Goal: Information Seeking & Learning: Learn about a topic

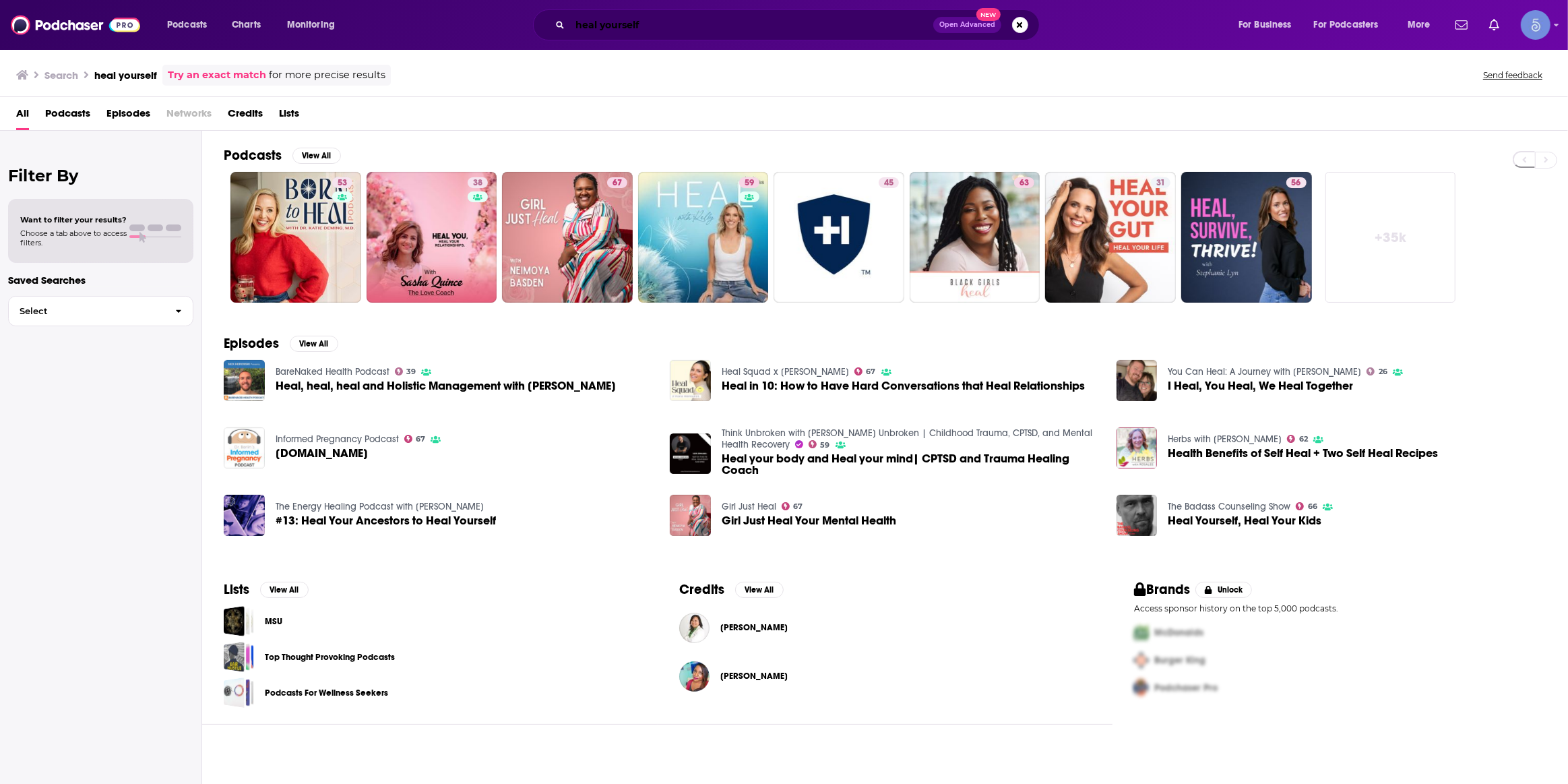
click at [685, 22] on input "heal yourself" at bounding box center [751, 25] width 363 height 21
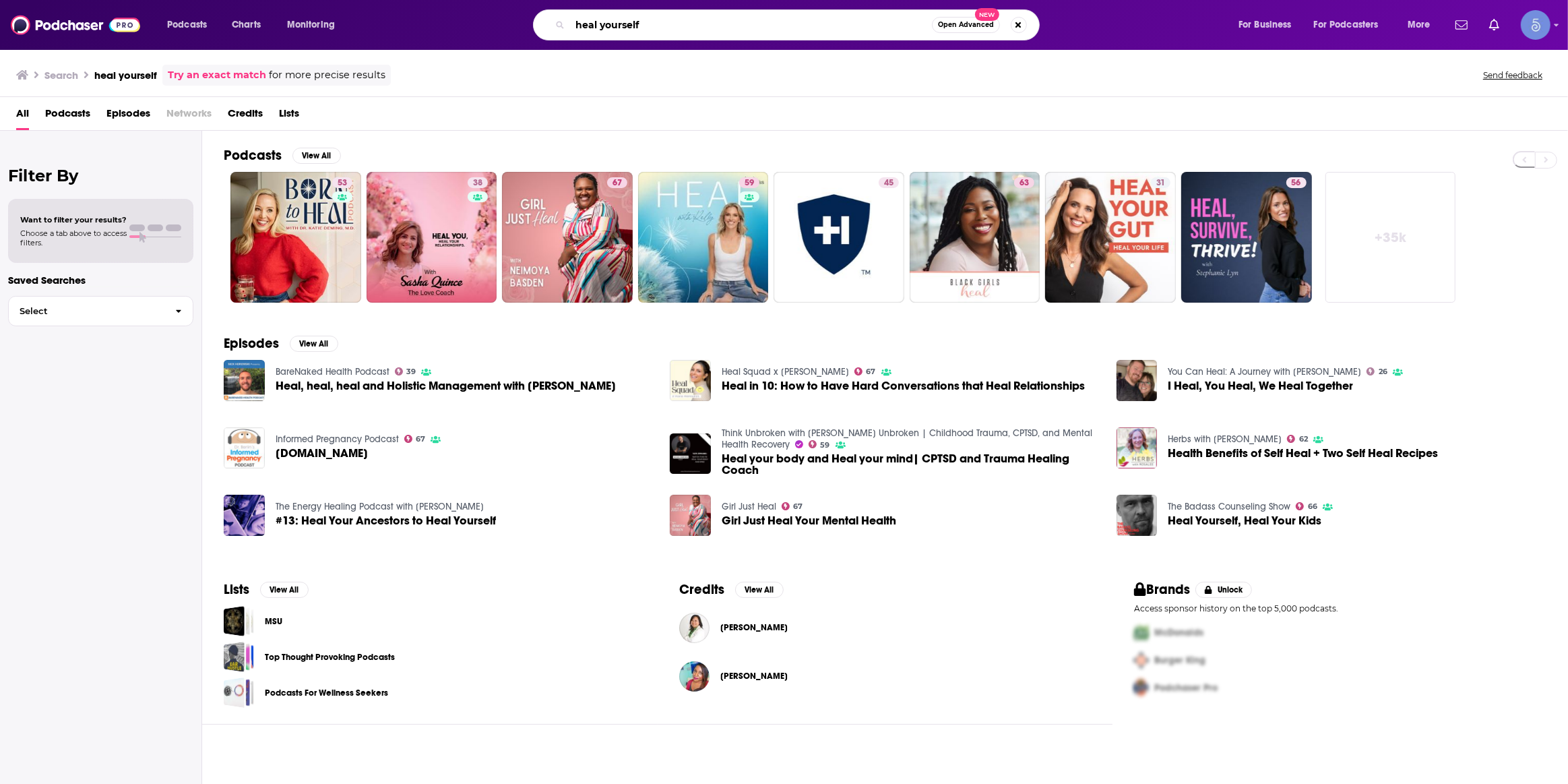
click at [685, 22] on input "heal yourself" at bounding box center [751, 25] width 362 height 21
paste input "Deep into Sleep"
type input "Deep into Sleep"
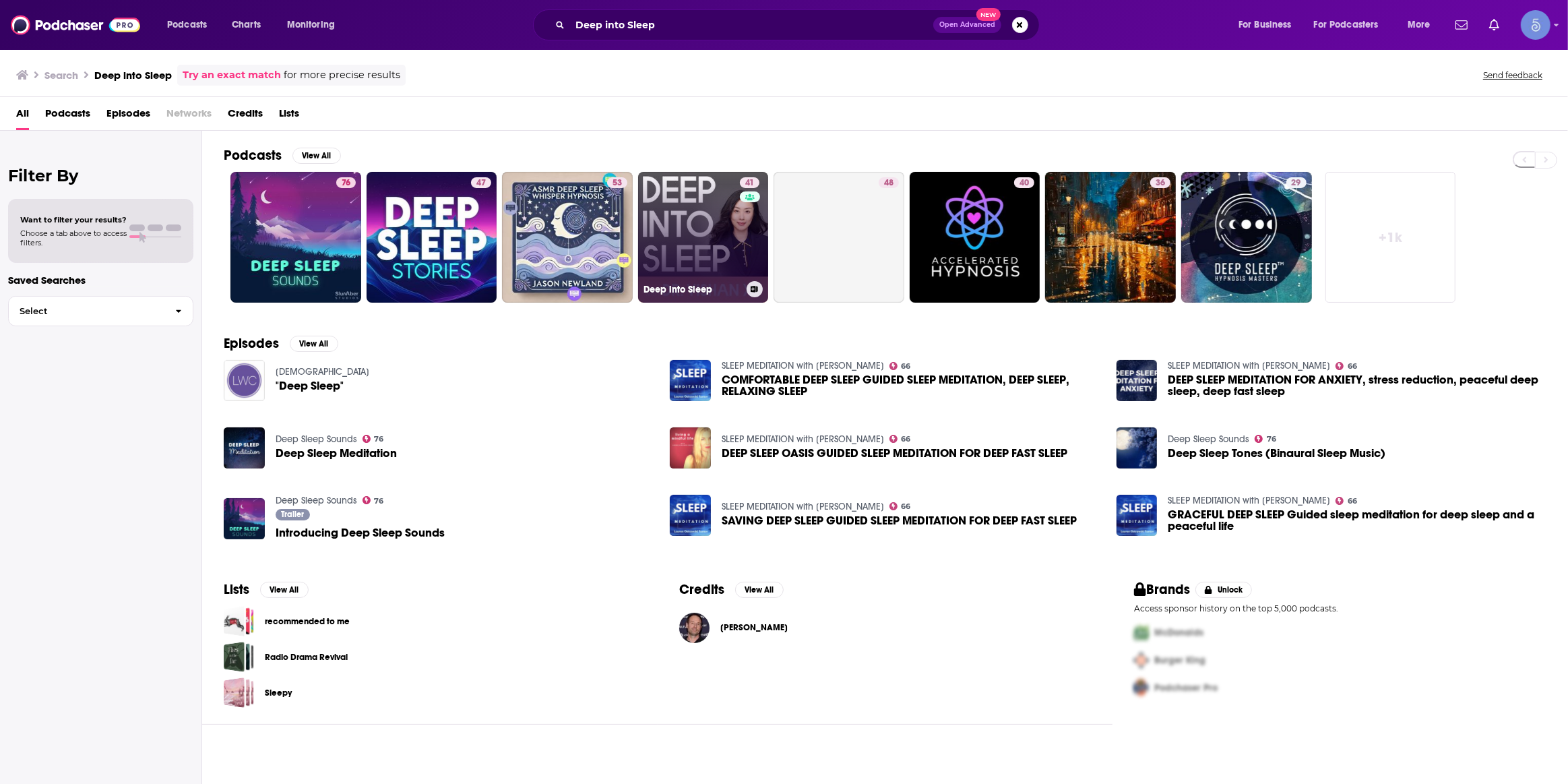
click at [707, 201] on link "41 Deep into Sleep" at bounding box center [704, 237] width 130 height 130
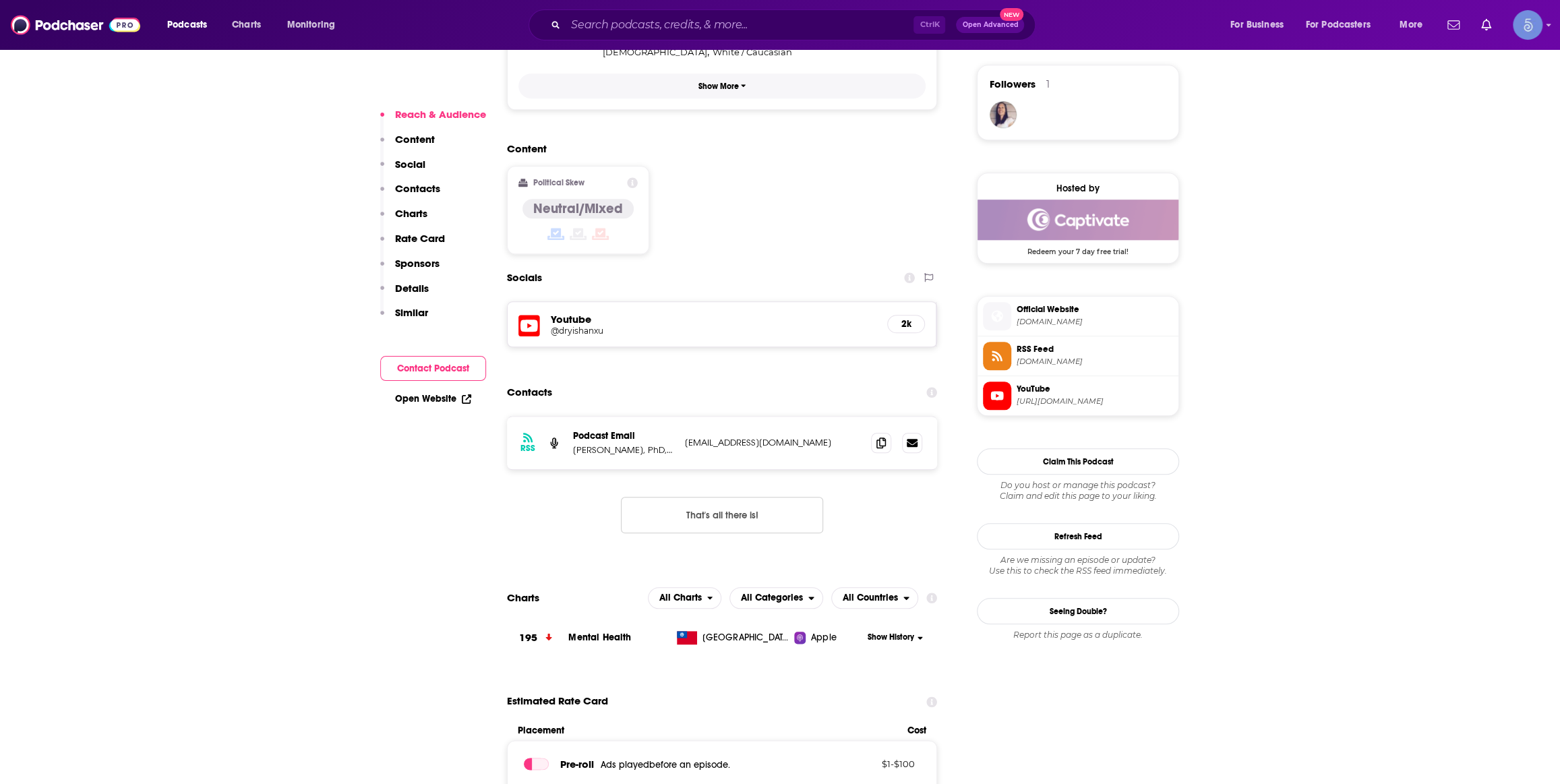
scroll to position [1021, 0]
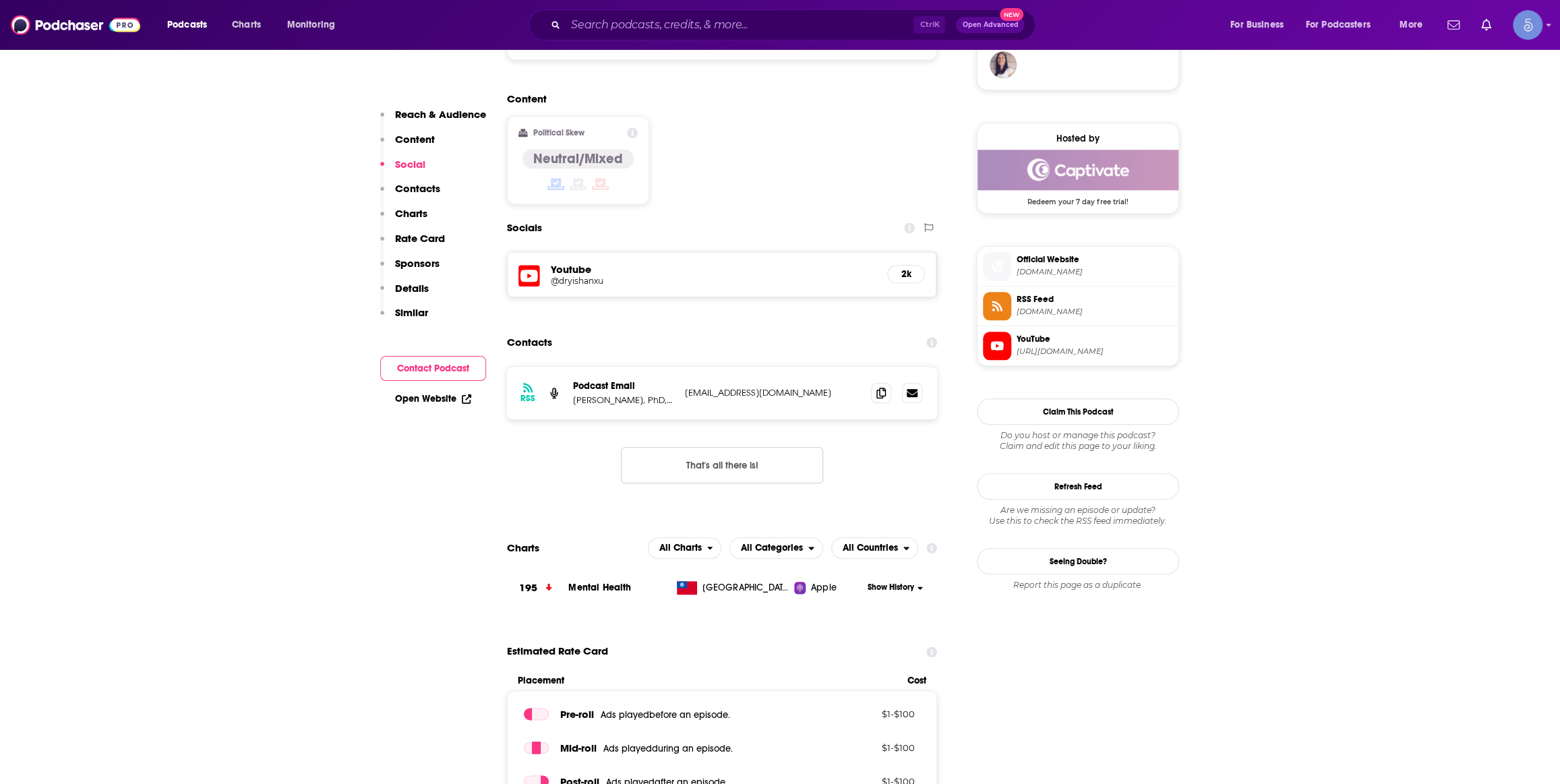
click at [556, 370] on div "RSS Podcast Email Yishan Xu, PhD, DBSM yishan@mindbodygarden.com yishan@mindbod…" at bounding box center [721, 435] width 430 height 139
click at [567, 252] on div "Youtube @dryishanxu 2k" at bounding box center [721, 274] width 428 height 45
click at [572, 252] on div "Youtube @dryishanxu 2k" at bounding box center [721, 274] width 428 height 45
click at [573, 275] on h5 "@dryishanxu" at bounding box center [658, 280] width 215 height 10
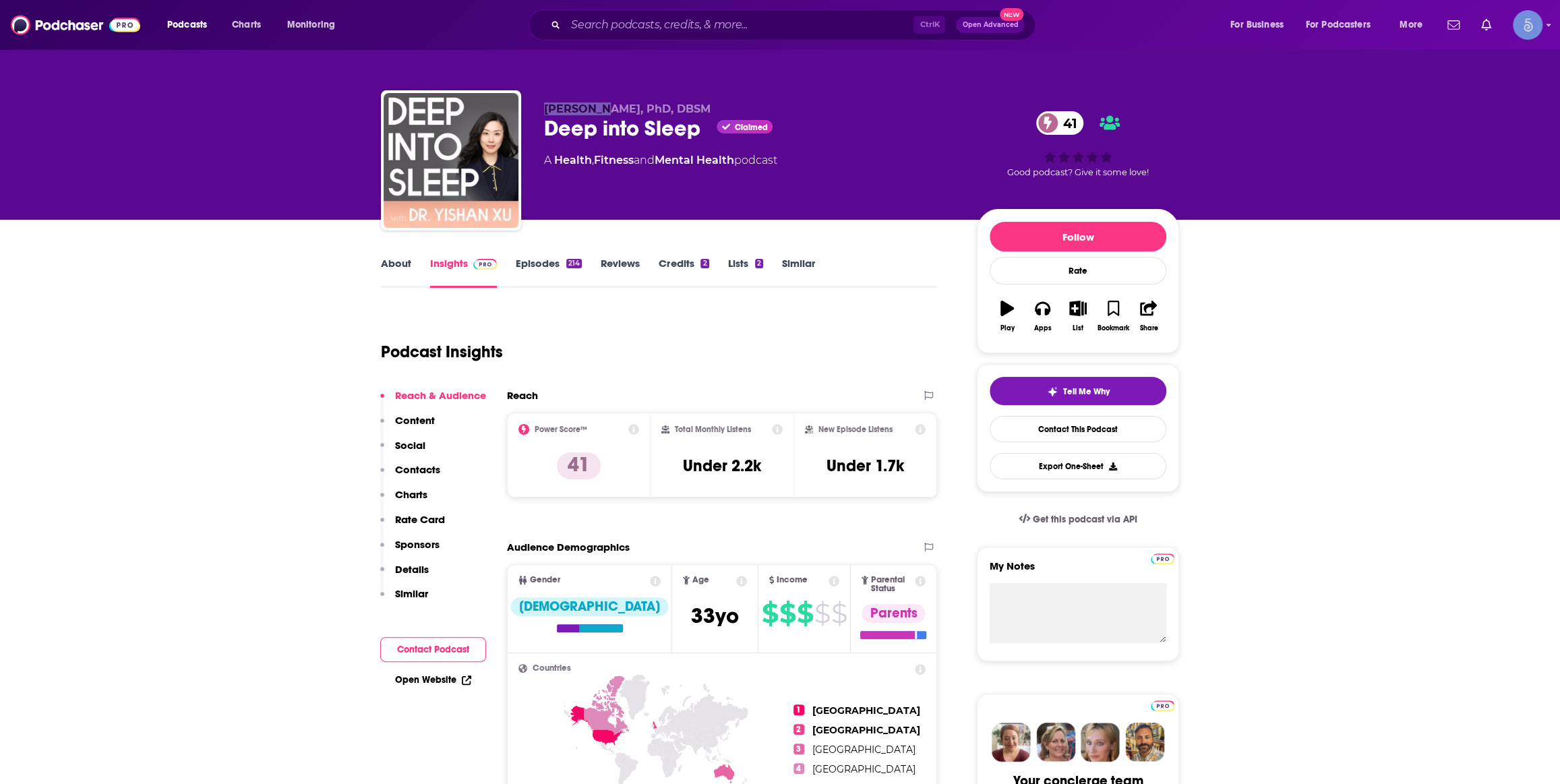
drag, startPoint x: 542, startPoint y: 102, endPoint x: 599, endPoint y: 108, distance: 57.3
click at [599, 108] on div "Yishan Xu, PhD, DBSM Deep into Sleep Claimed 41 A Health , Fitness and Mental H…" at bounding box center [780, 163] width 798 height 146
copy span "Yishan Xu"
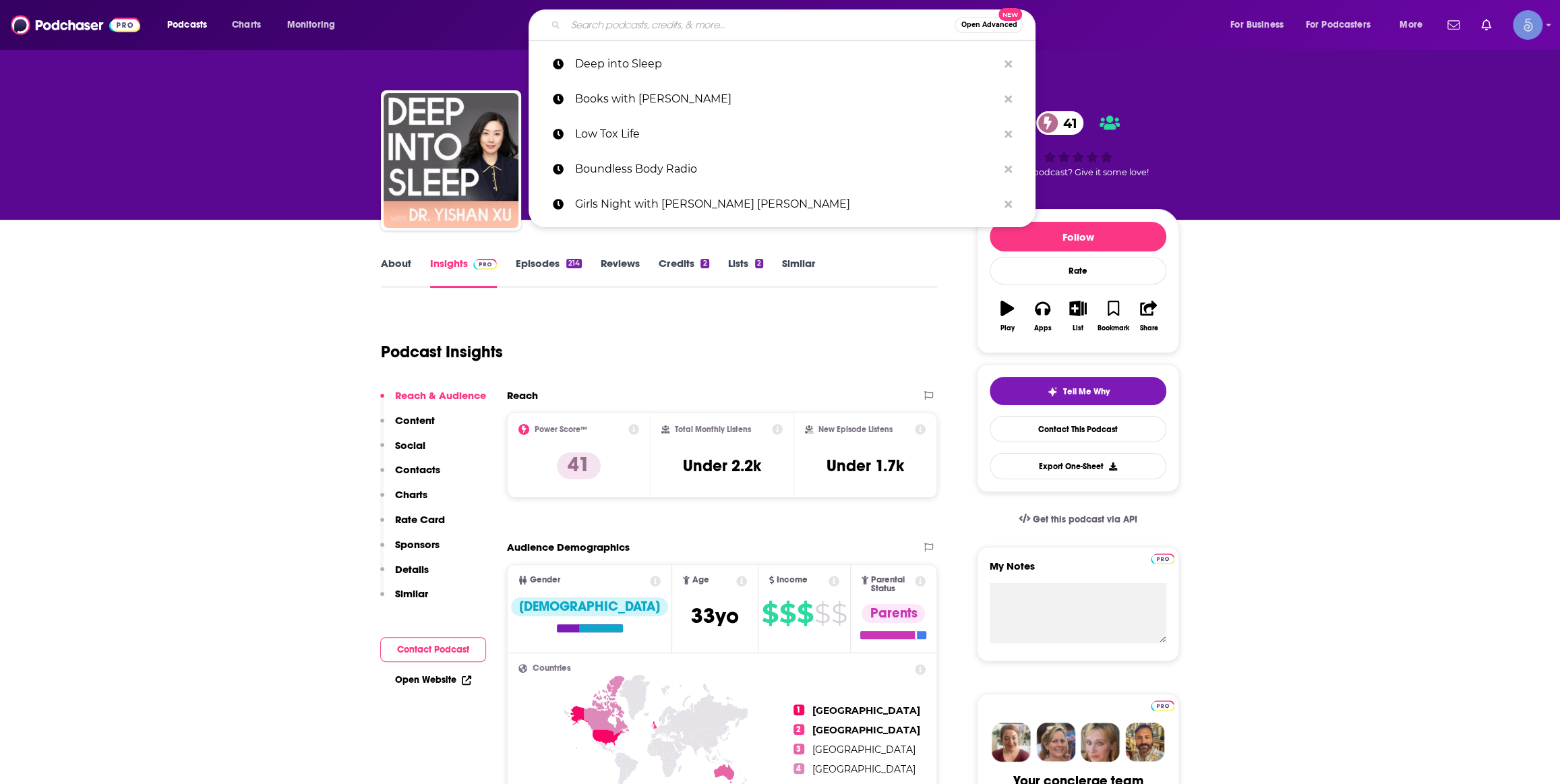
click at [704, 14] on input "Search podcasts, credits, & more..." at bounding box center [760, 25] width 389 height 21
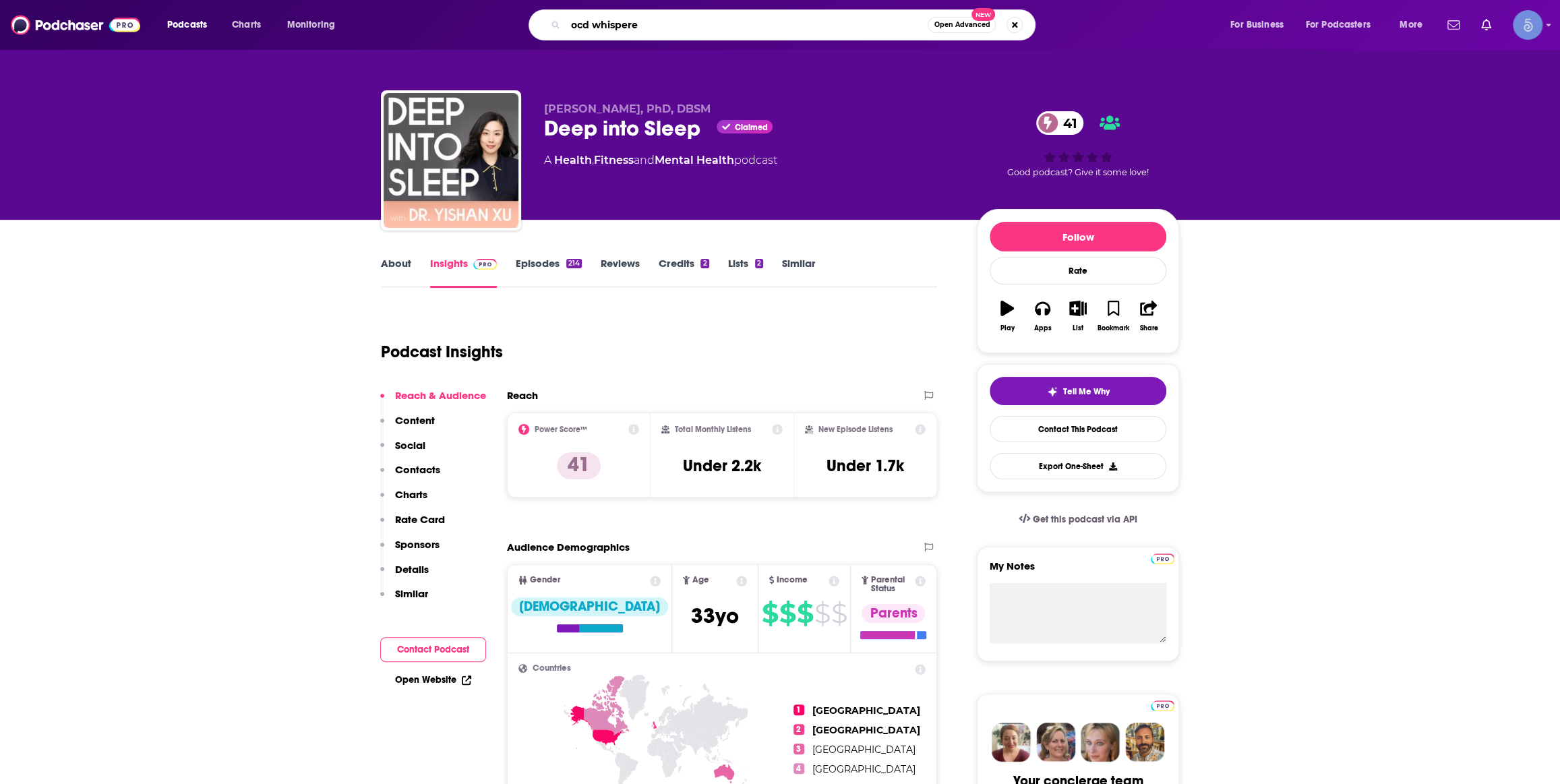
type input "ocd whisperer"
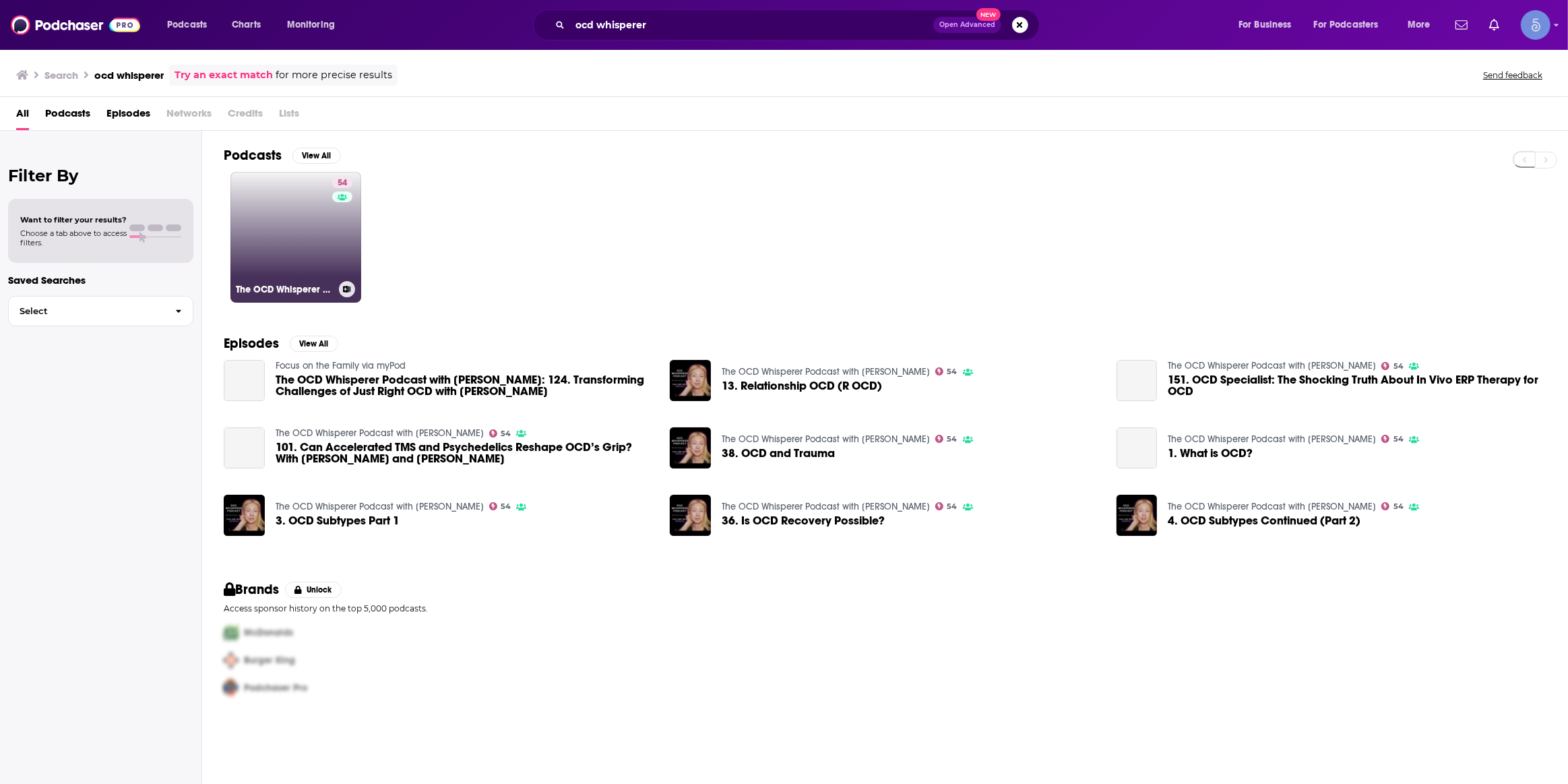
click at [306, 227] on link "54 The OCD Whisperer Podcast with Kristina Orlova" at bounding box center [296, 237] width 130 height 130
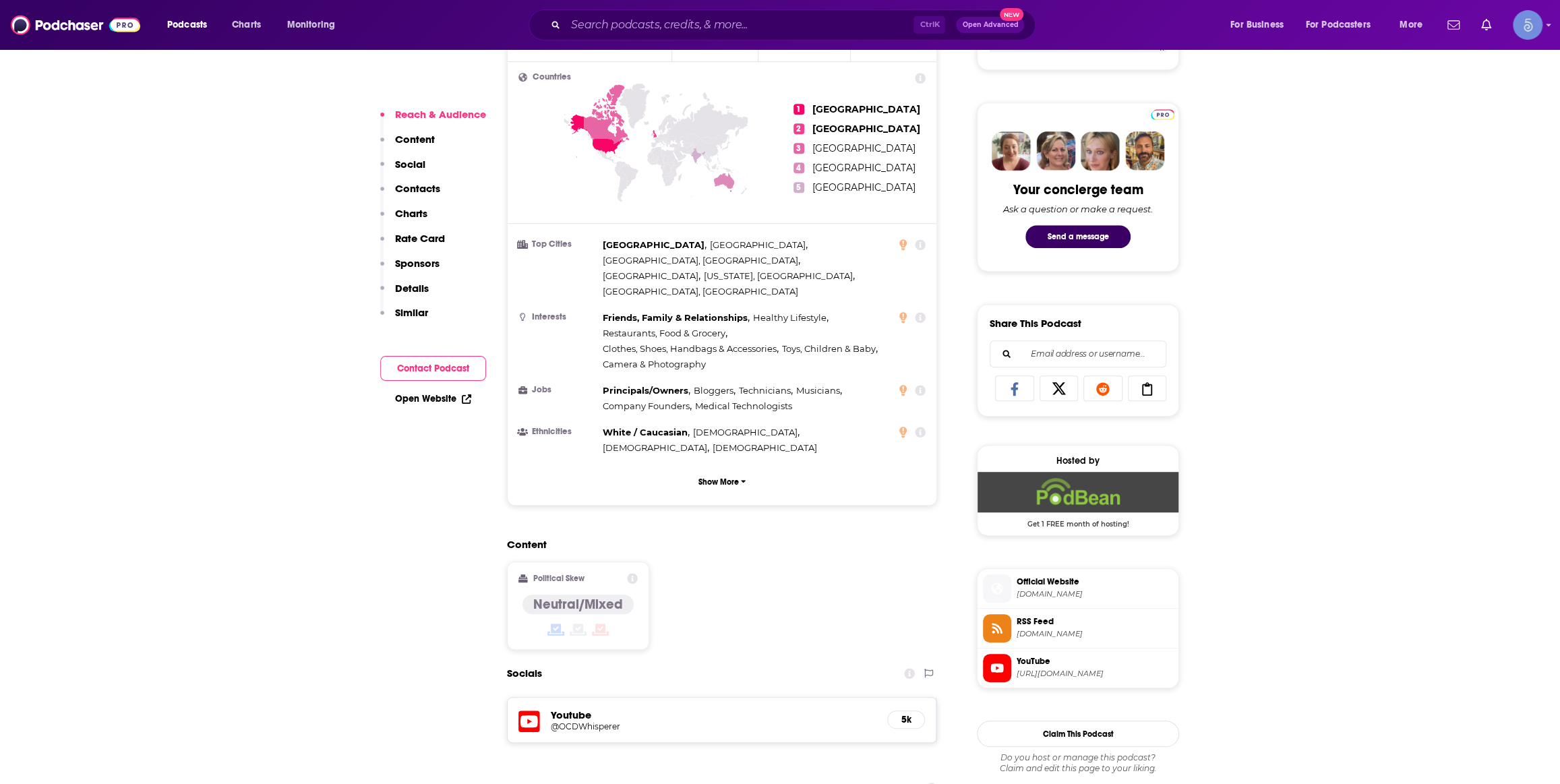
scroll to position [1021, 0]
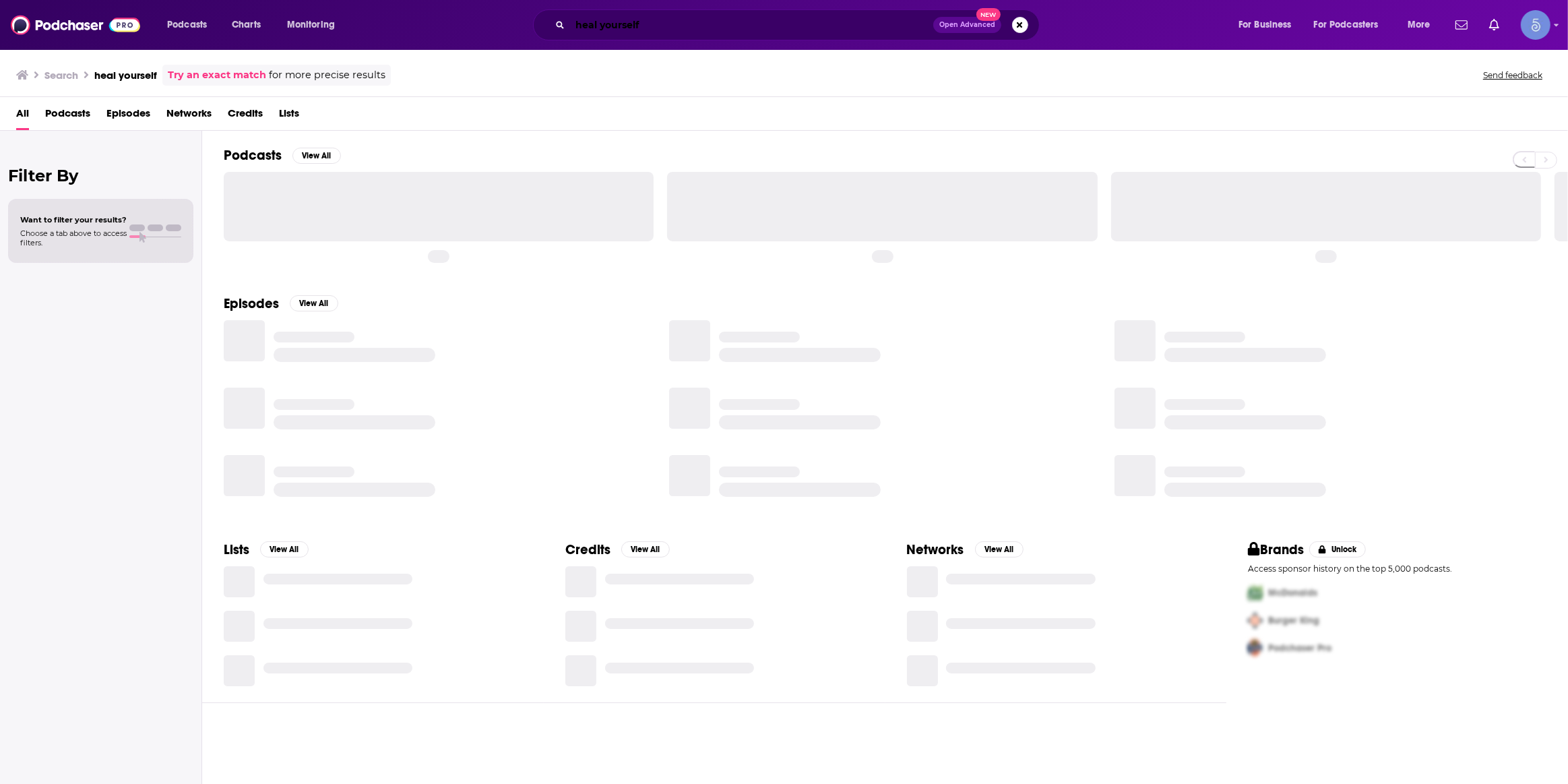
click at [668, 23] on input "heal yourself" at bounding box center [751, 25] width 363 height 21
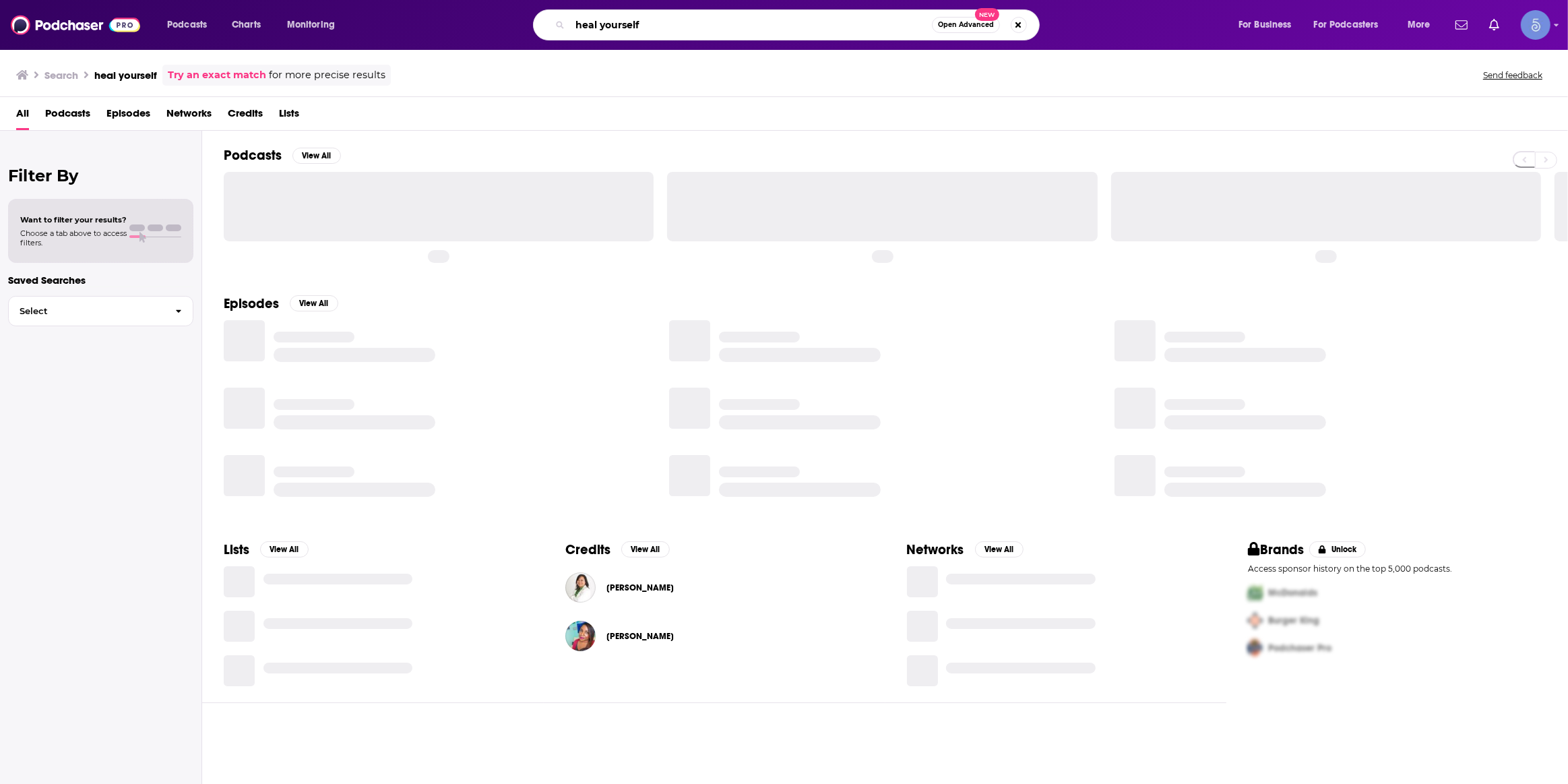
click at [668, 23] on input "heal yourself" at bounding box center [751, 25] width 362 height 21
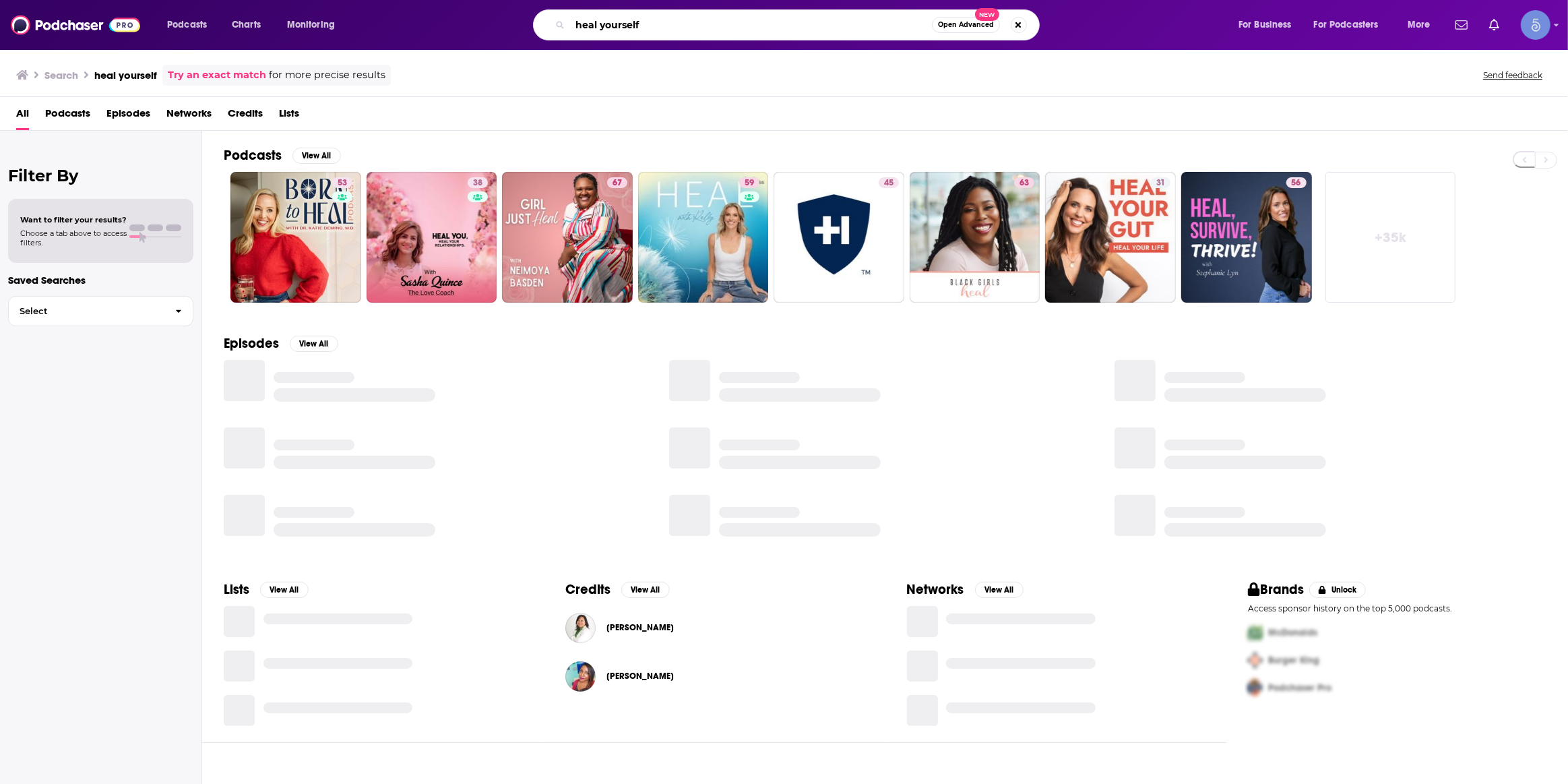
paste input "The Self Esteem and Confidence Mindset"
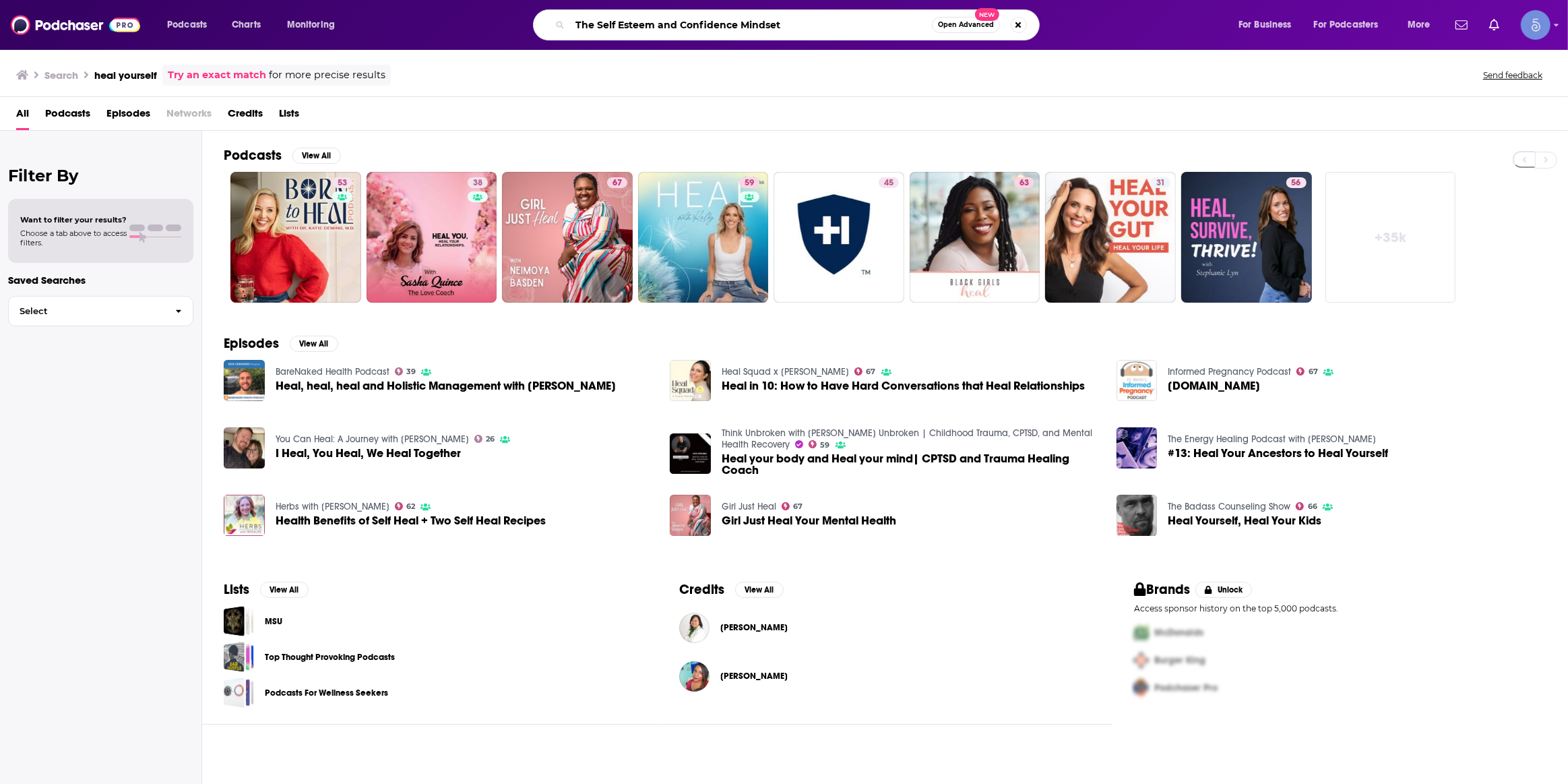
click at [856, 21] on input "The Self Esteem and Confidence Mindset" at bounding box center [751, 25] width 362 height 21
type input "The Self Esteem and Confidence Mindset"
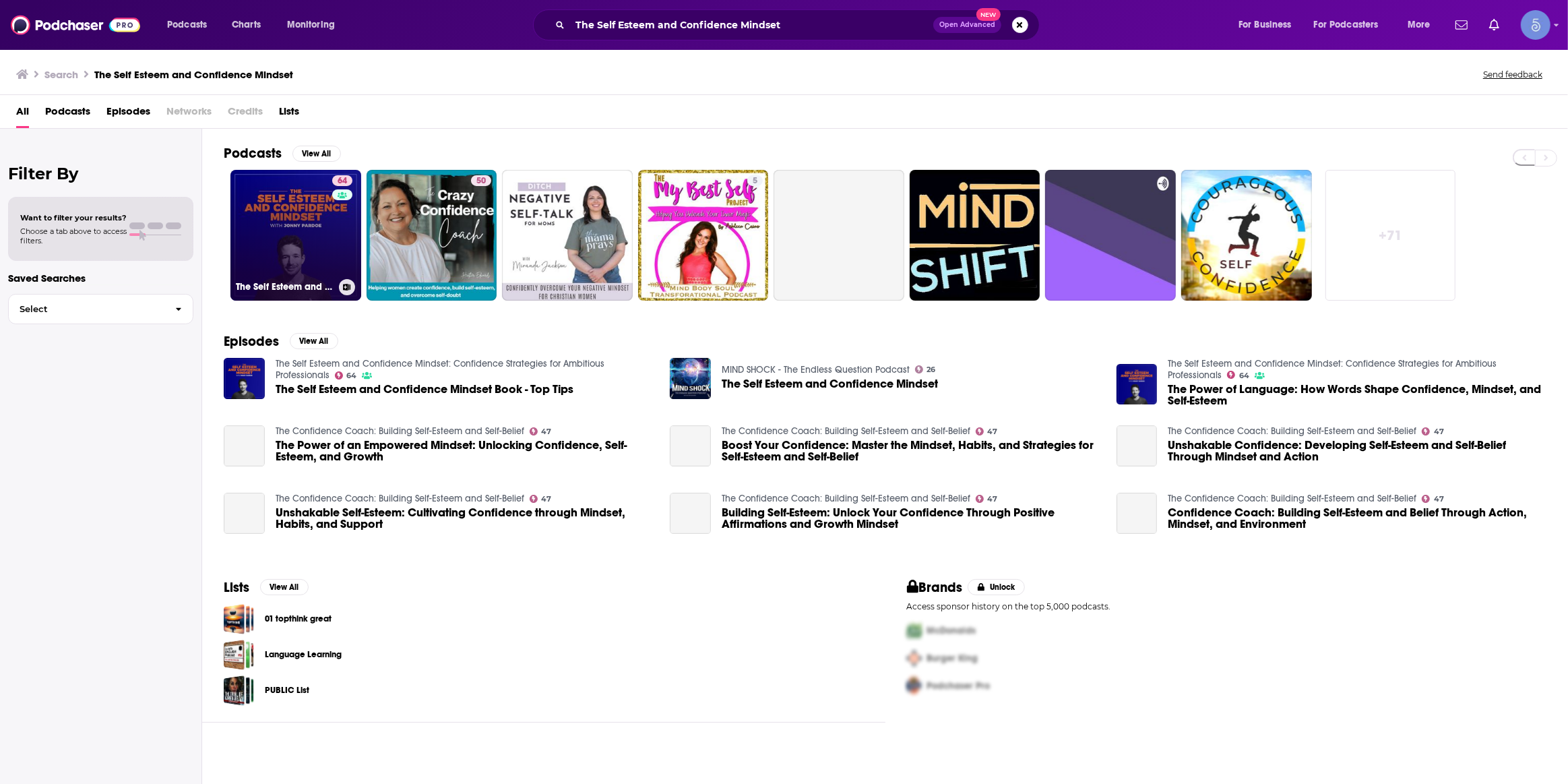
click at [303, 232] on link "64 The Self Esteem and Confidence Mindset: Confidence Strategies for Ambitious …" at bounding box center [296, 235] width 130 height 130
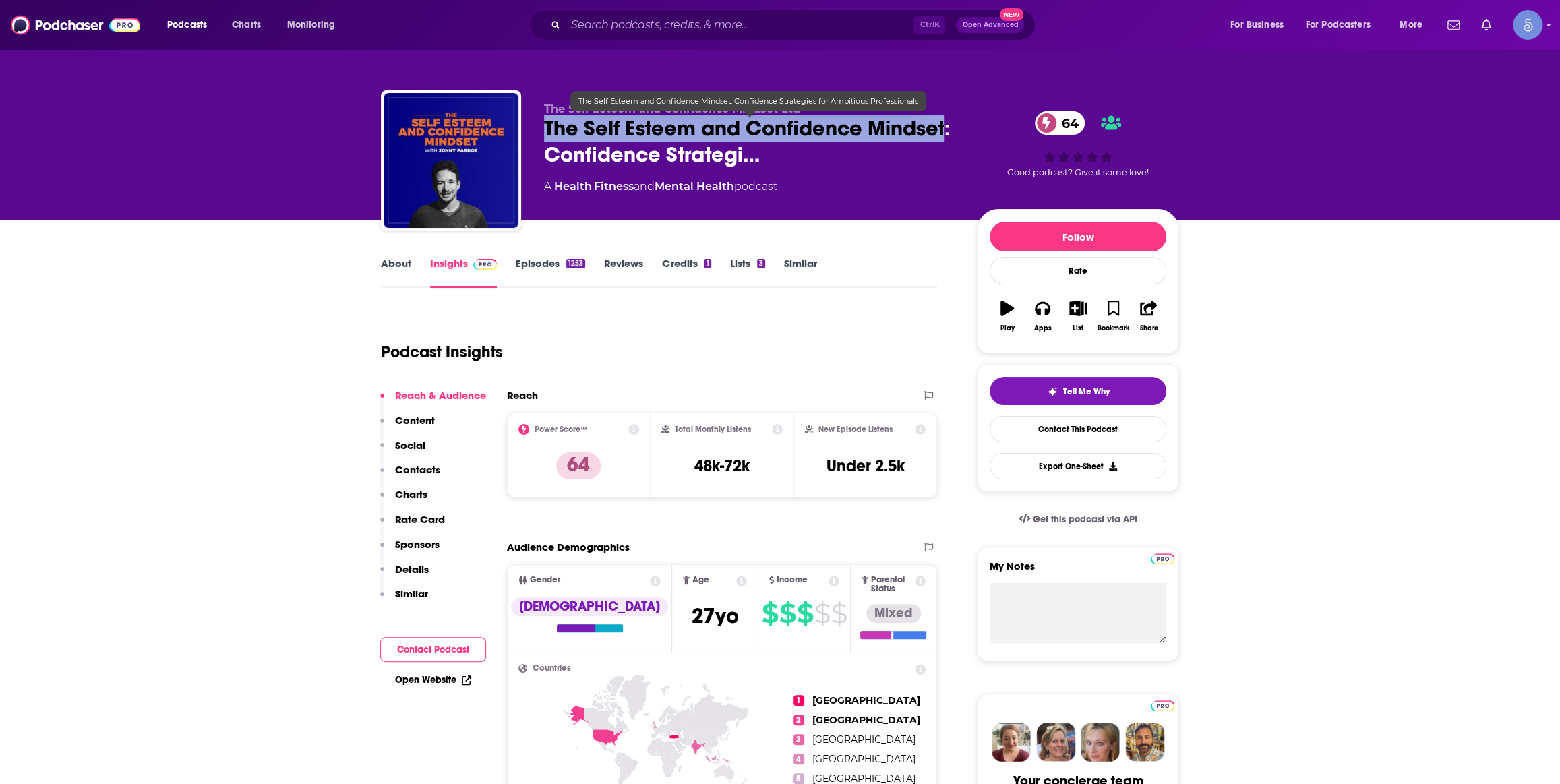
drag, startPoint x: 544, startPoint y: 123, endPoint x: 943, endPoint y: 121, distance: 399.0
click at [943, 121] on span "The Self Esteem and Confidence Mindset: Confidence Strategi…" at bounding box center [749, 141] width 411 height 52
copy h2 "The Self Esteem and Confidence Mindset"
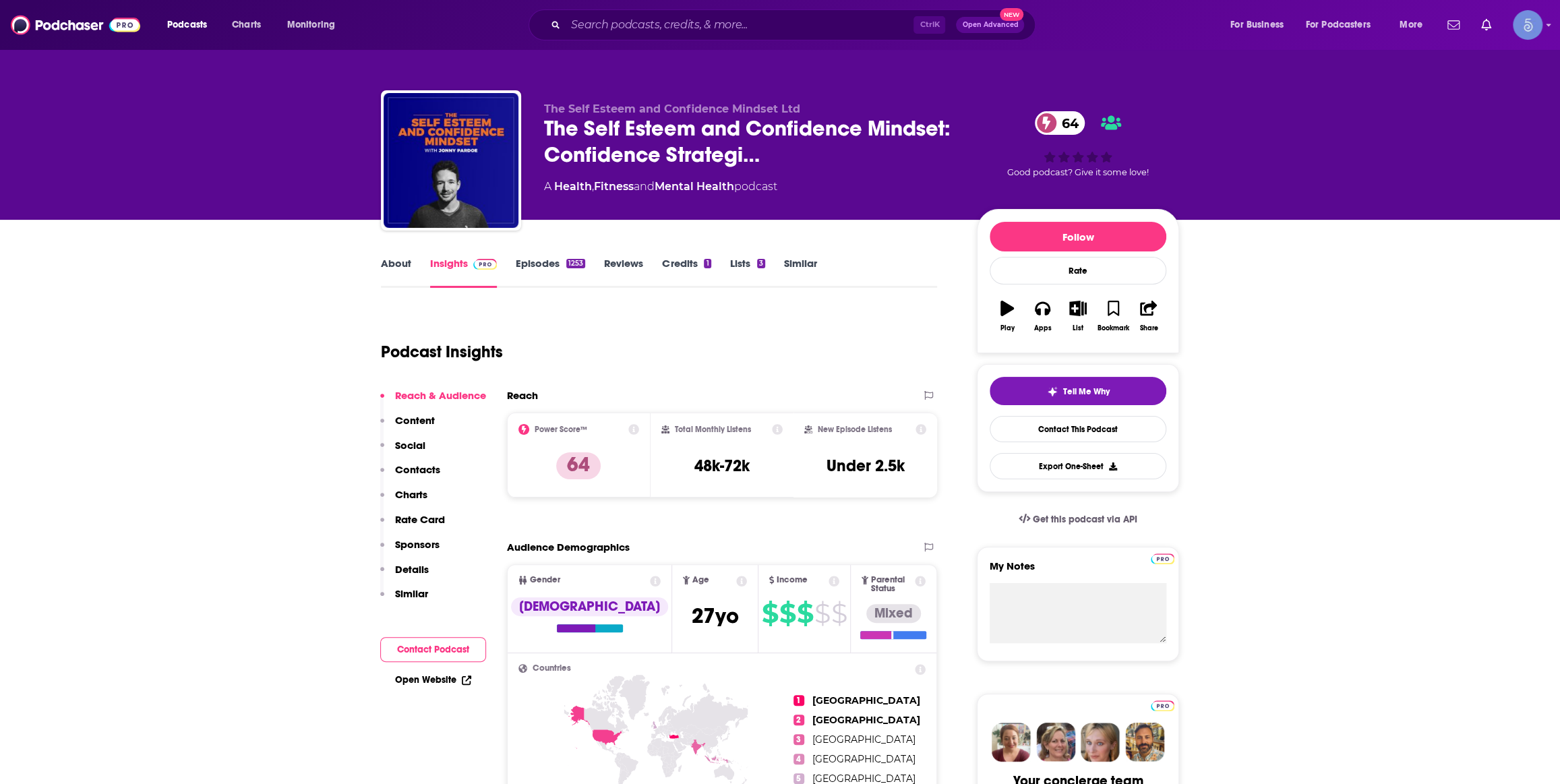
click at [746, 34] on div "Ctrl K Open Advanced New" at bounding box center [782, 24] width 507 height 31
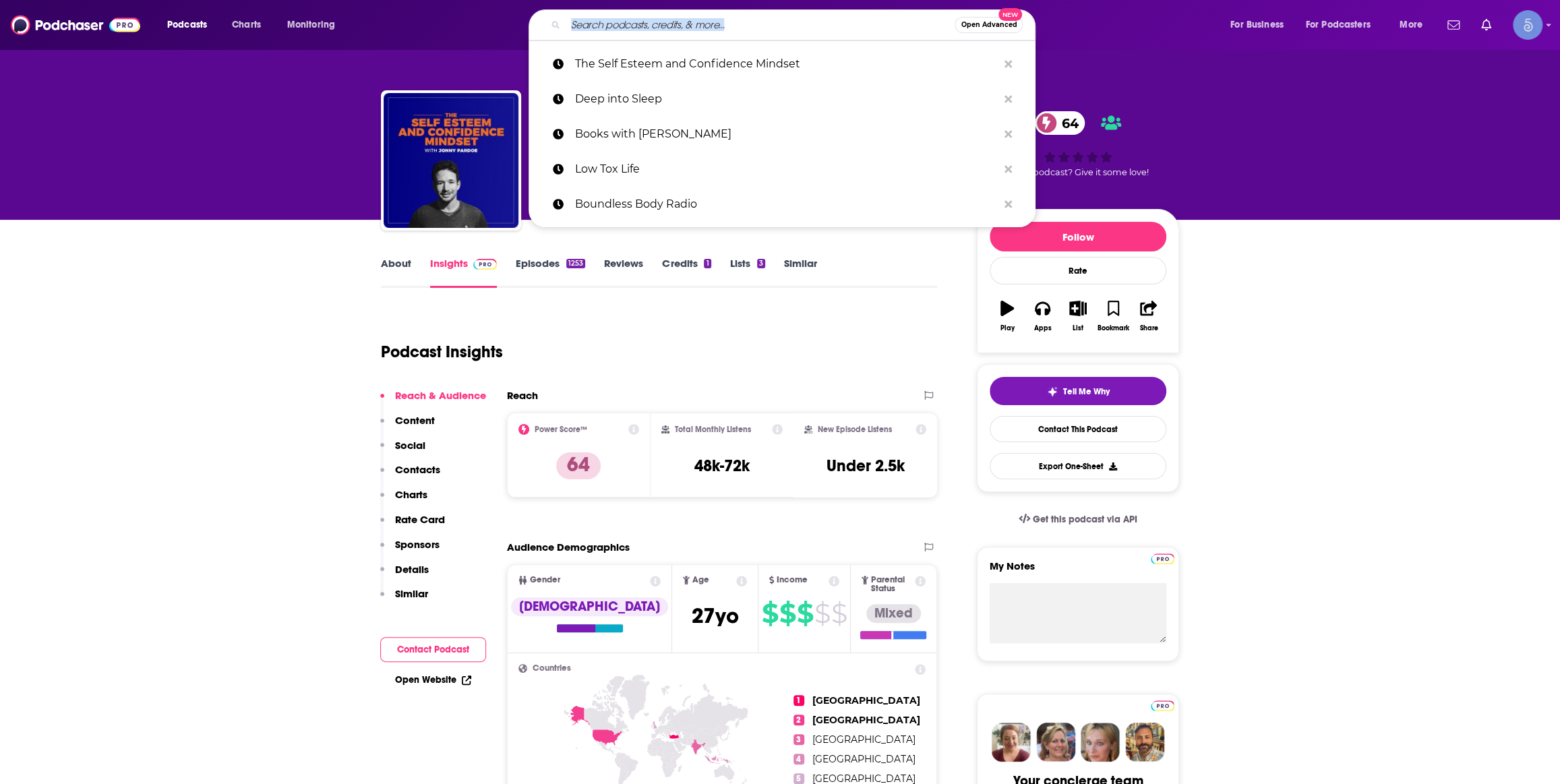
click at [743, 33] on input "Search podcasts, credits, & more..." at bounding box center [760, 25] width 389 height 21
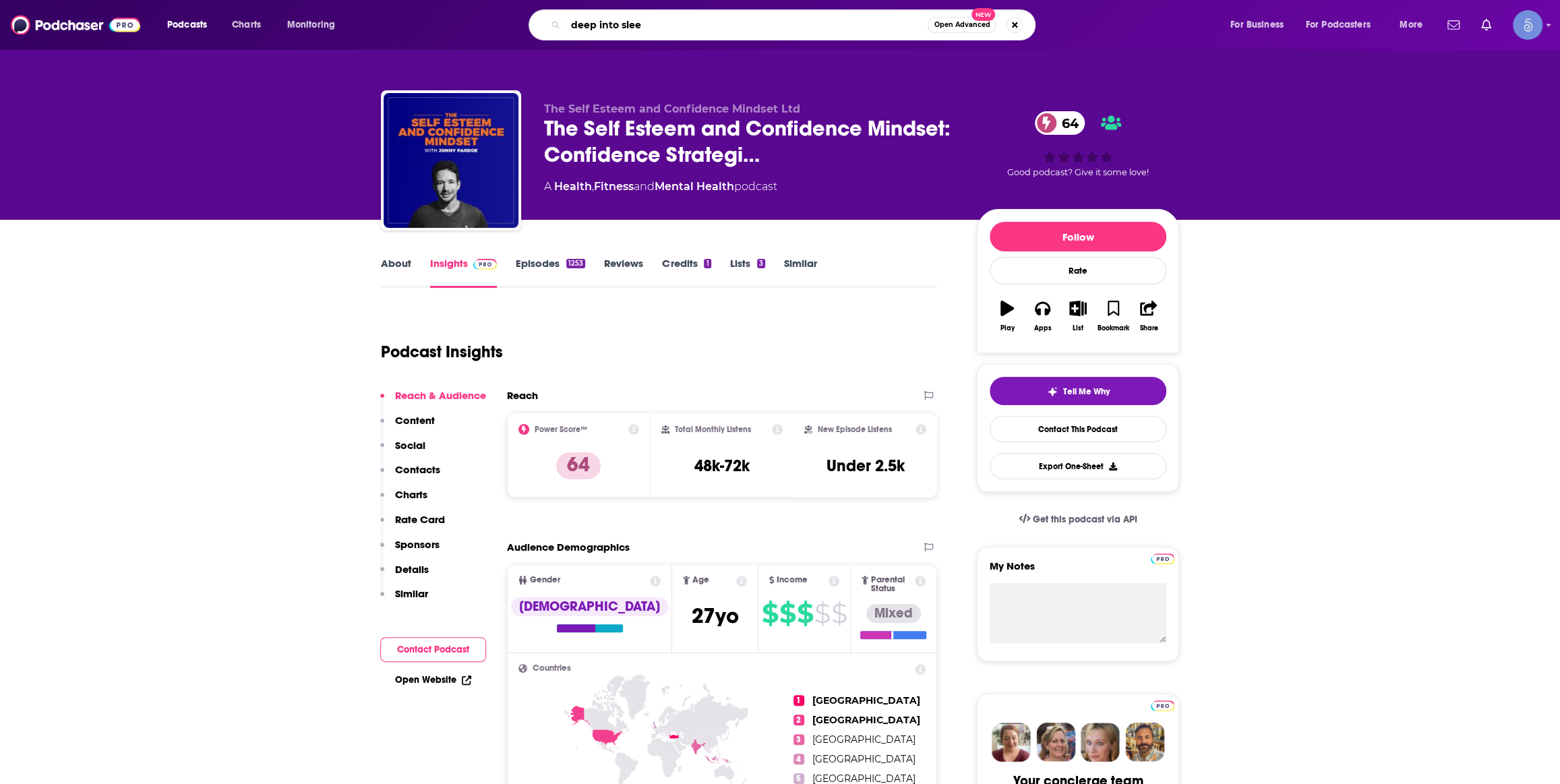
type input "deep into sleep"
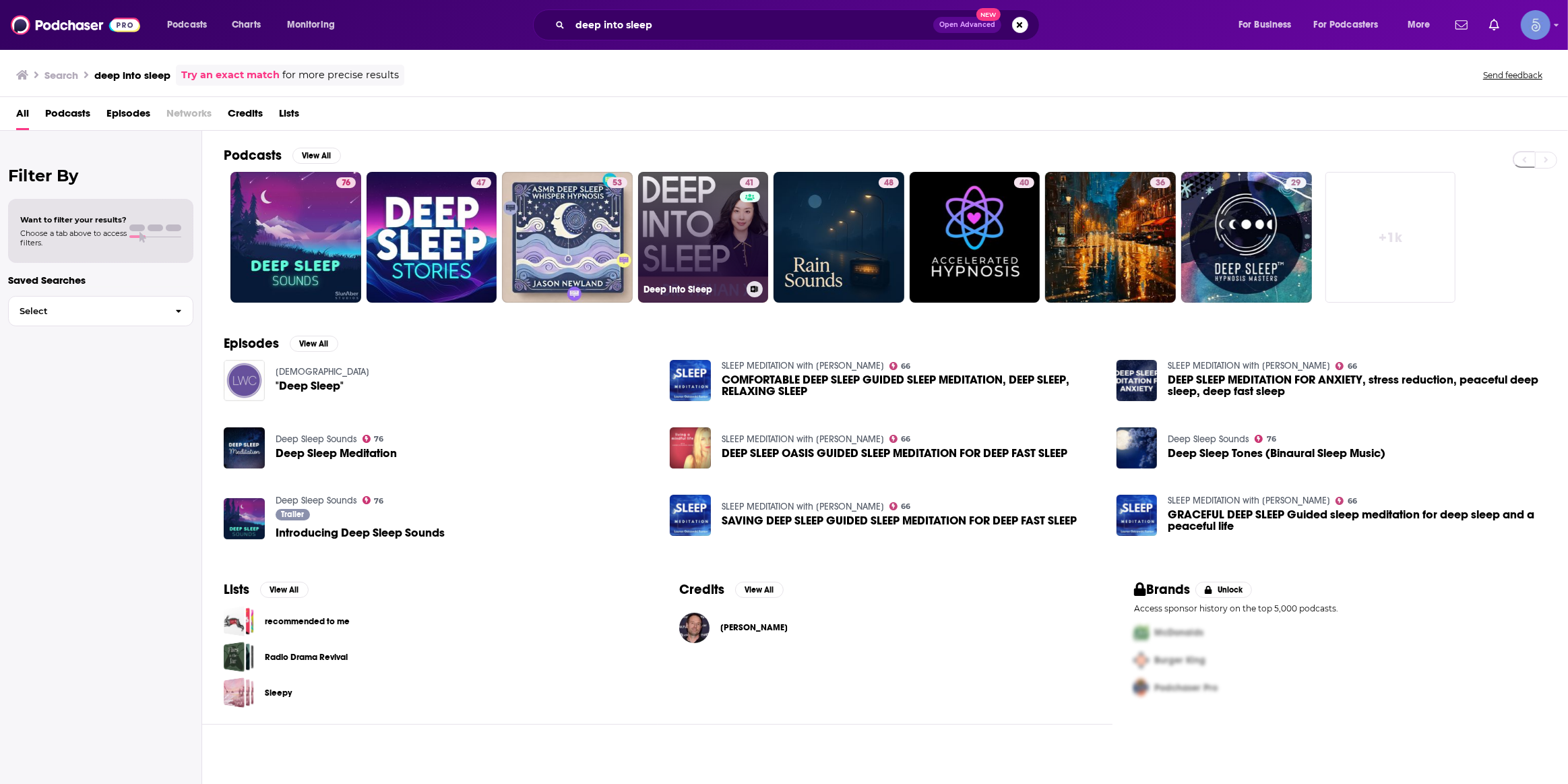
click at [691, 203] on link "41 Deep into Sleep" at bounding box center [704, 237] width 130 height 130
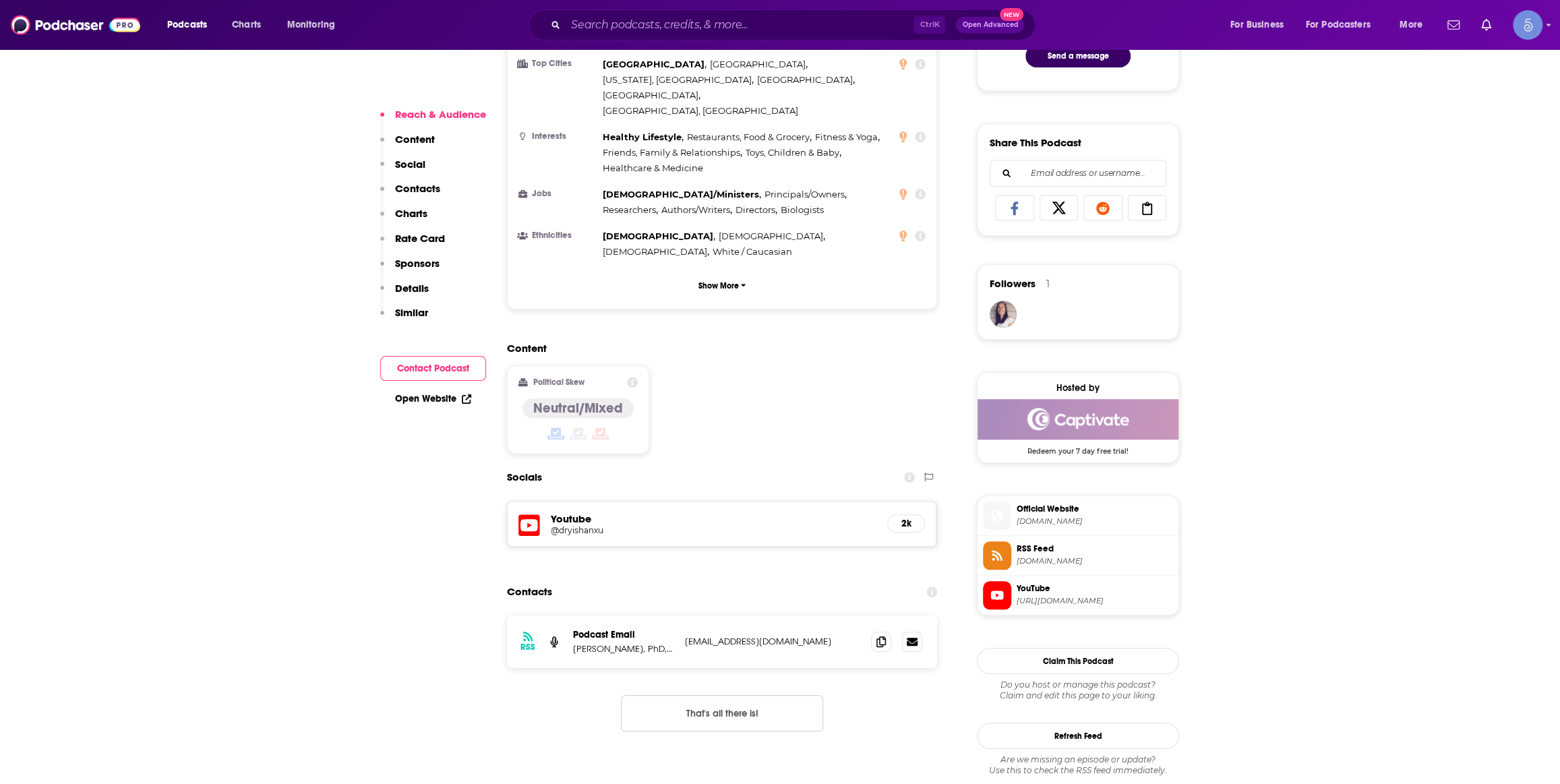
scroll to position [1021, 0]
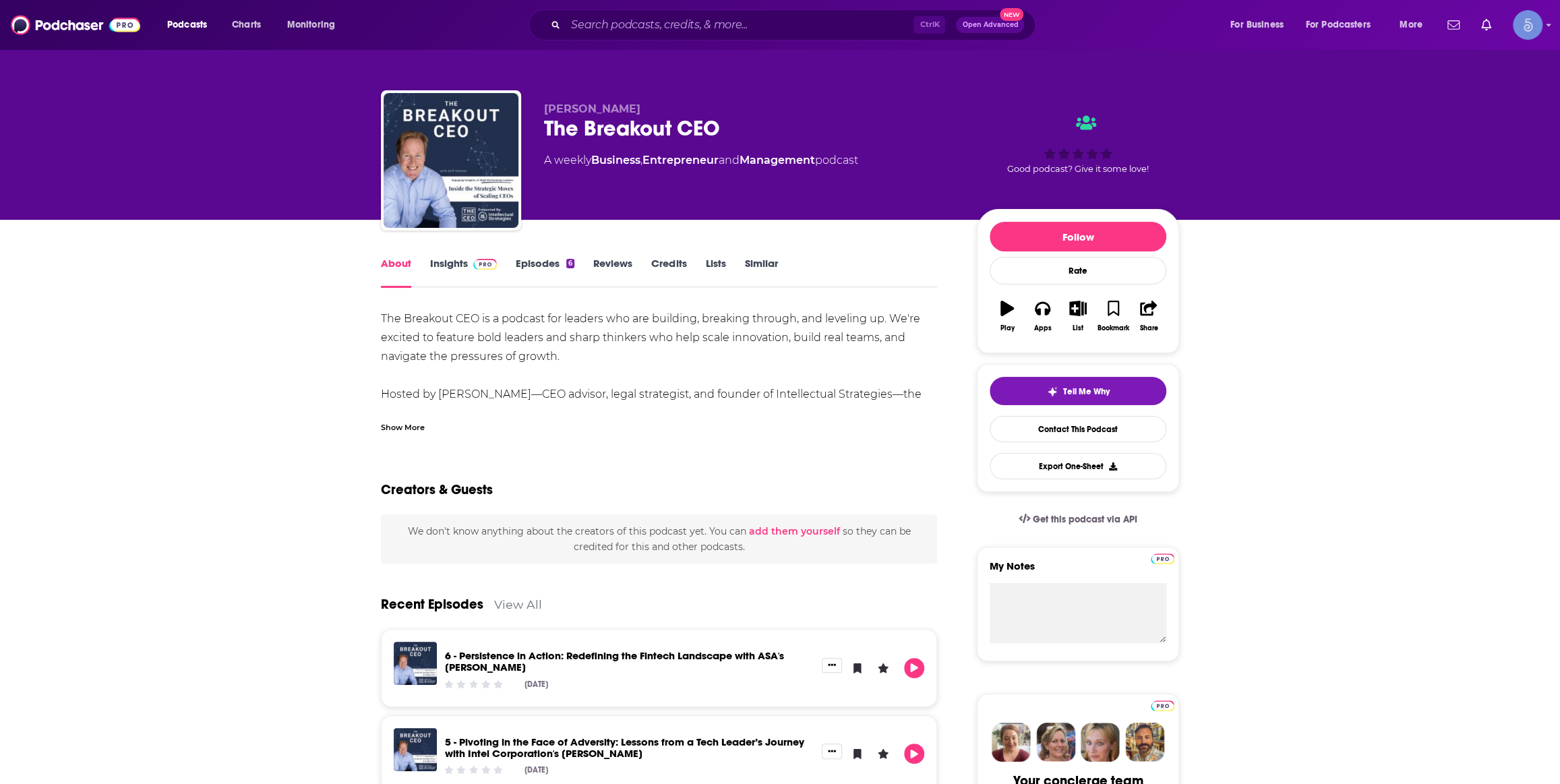
click at [482, 276] on link "Insights" at bounding box center [463, 272] width 67 height 31
